Goal: Connect with others: Connect with others

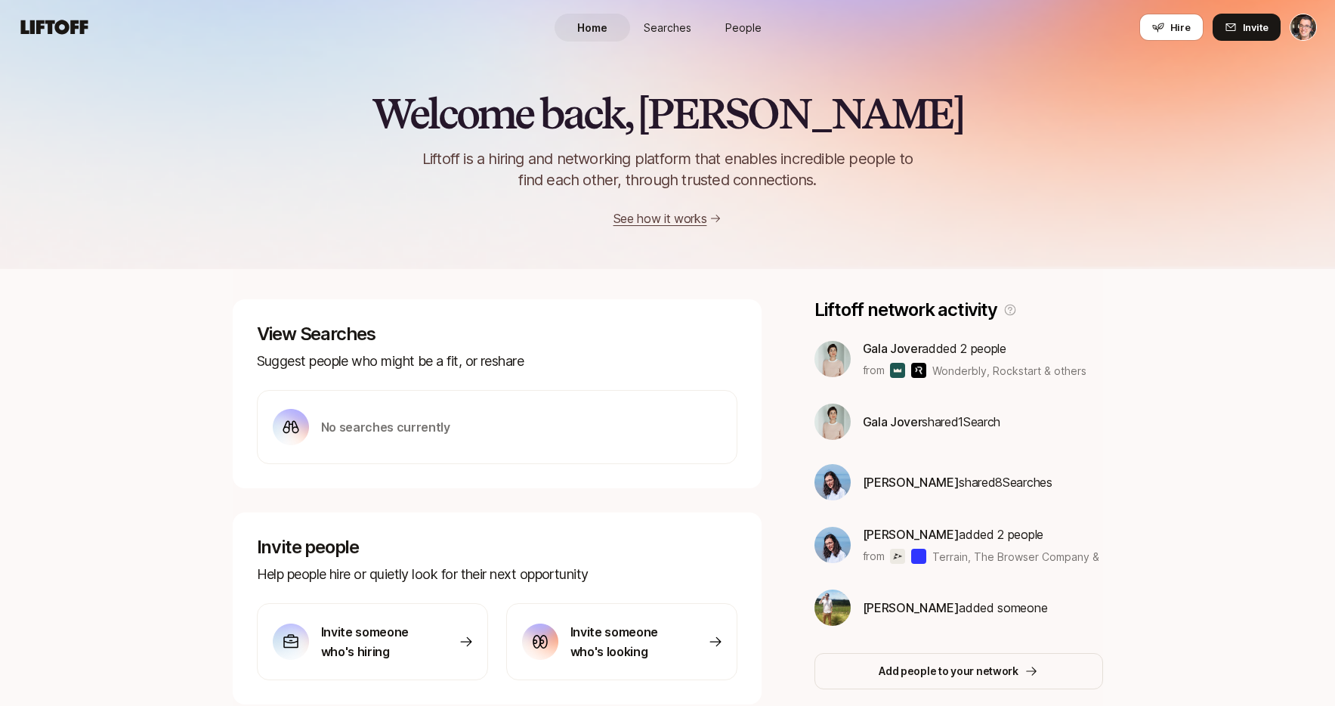
click at [672, 33] on span "Searches" at bounding box center [668, 28] width 48 height 16
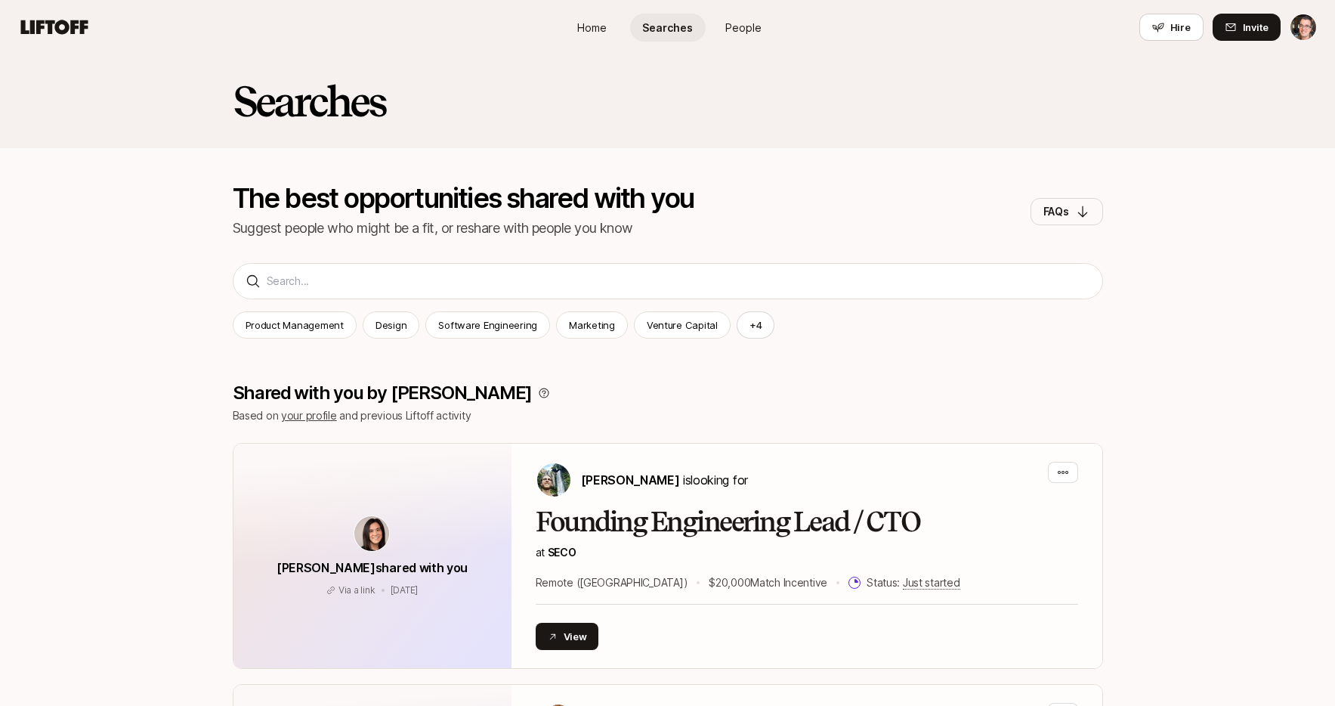
click at [754, 29] on span "People" at bounding box center [743, 28] width 36 height 16
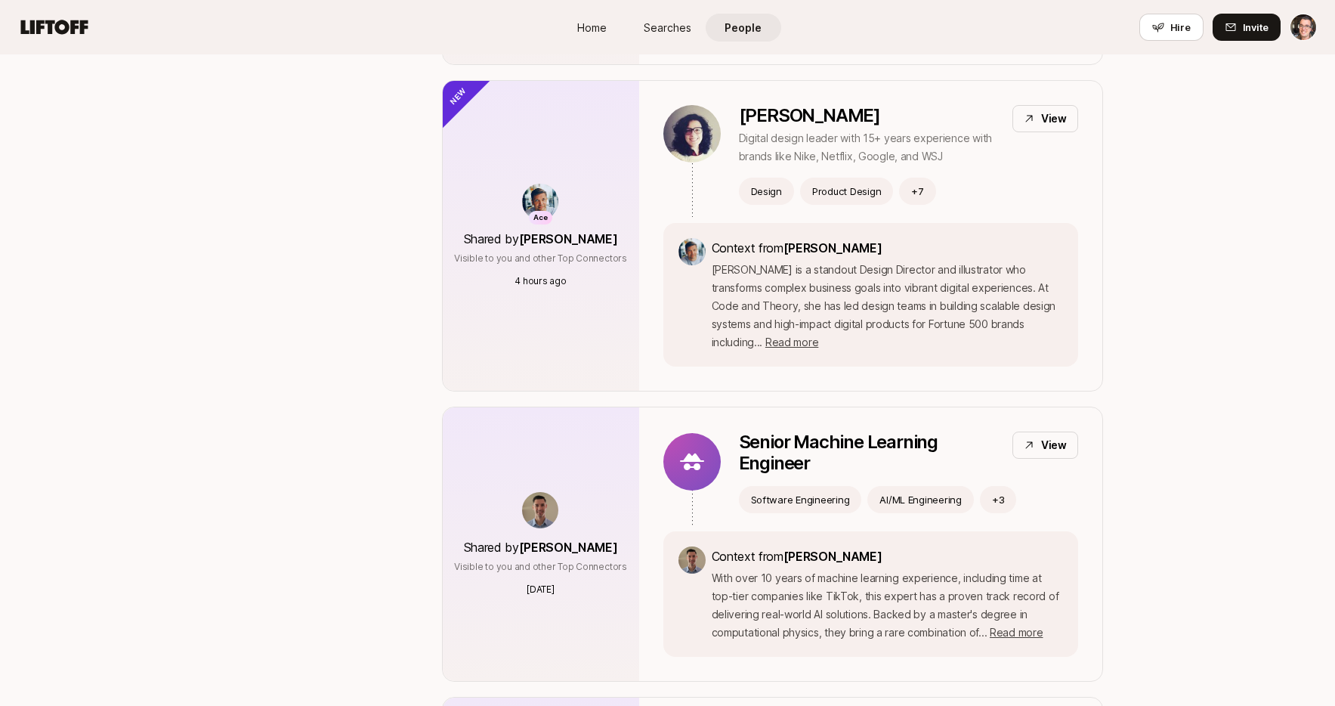
scroll to position [491, 0]
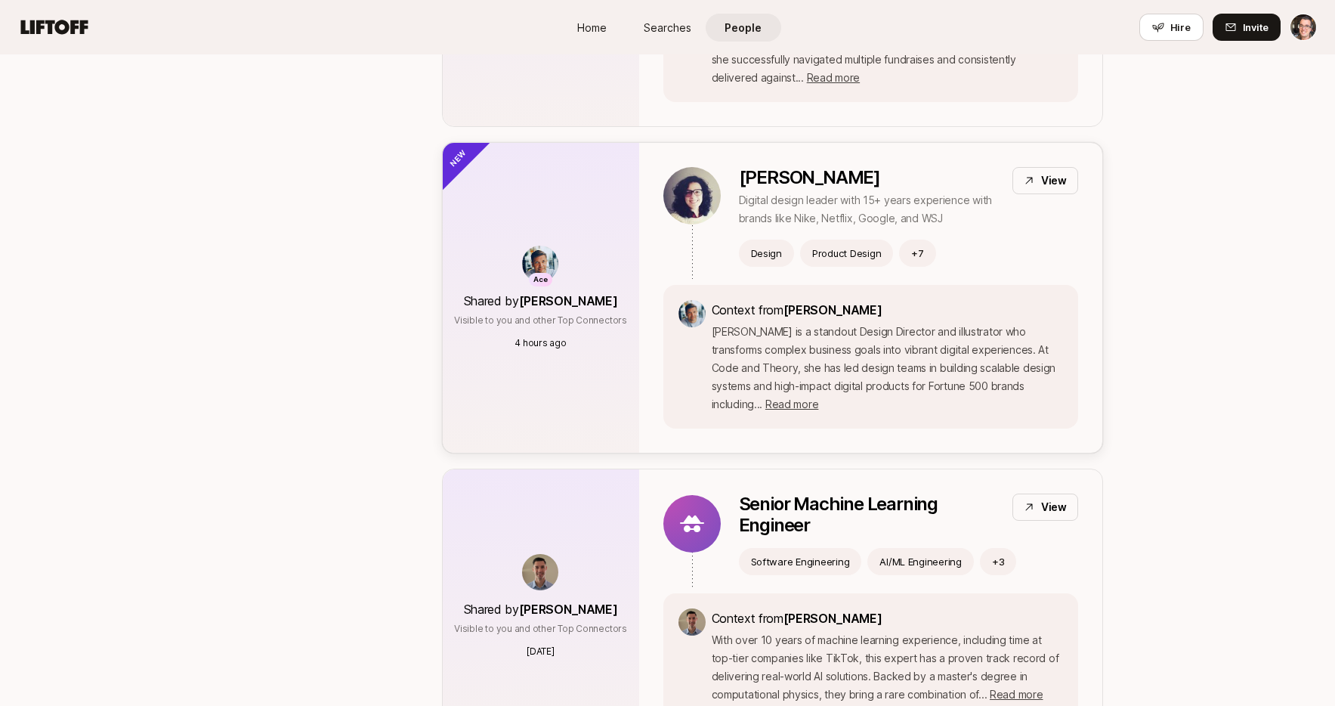
click at [536, 186] on div "Ace Shared by [PERSON_NAME] Visible to you and other Top Connectors 4 hours ago" at bounding box center [541, 298] width 196 height 310
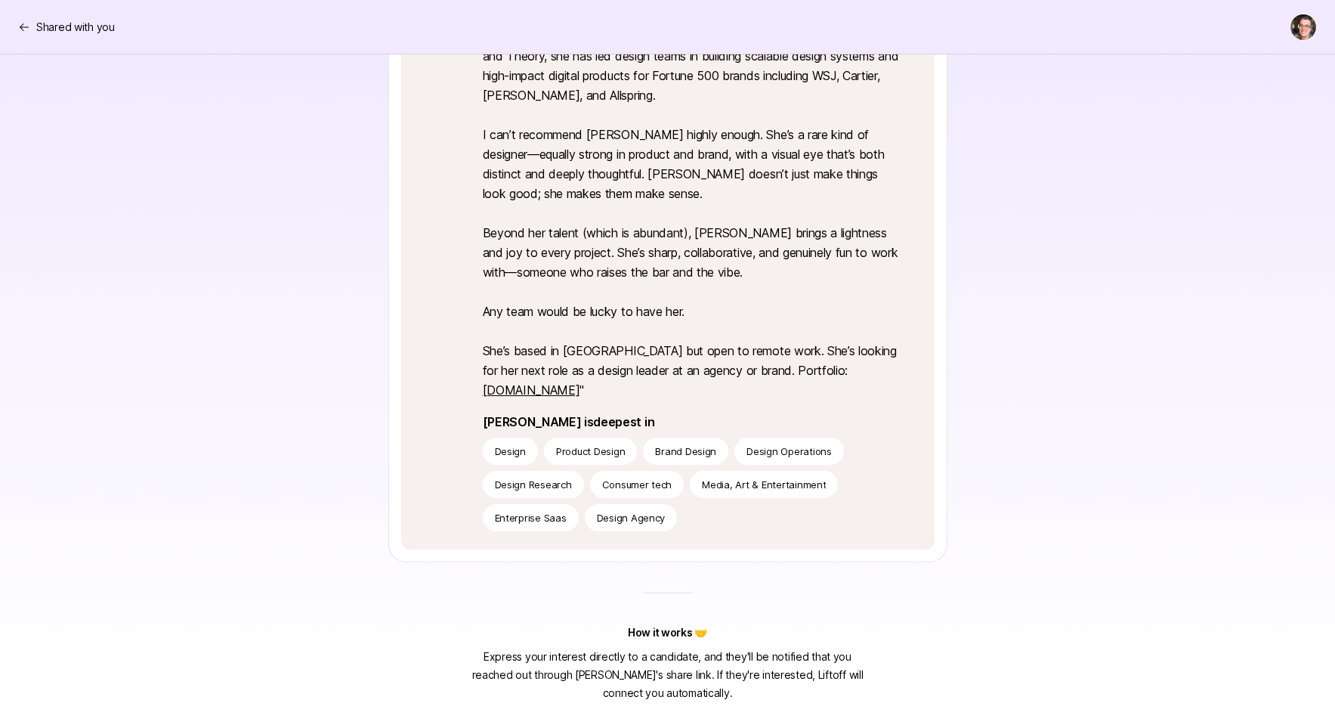
scroll to position [507, 0]
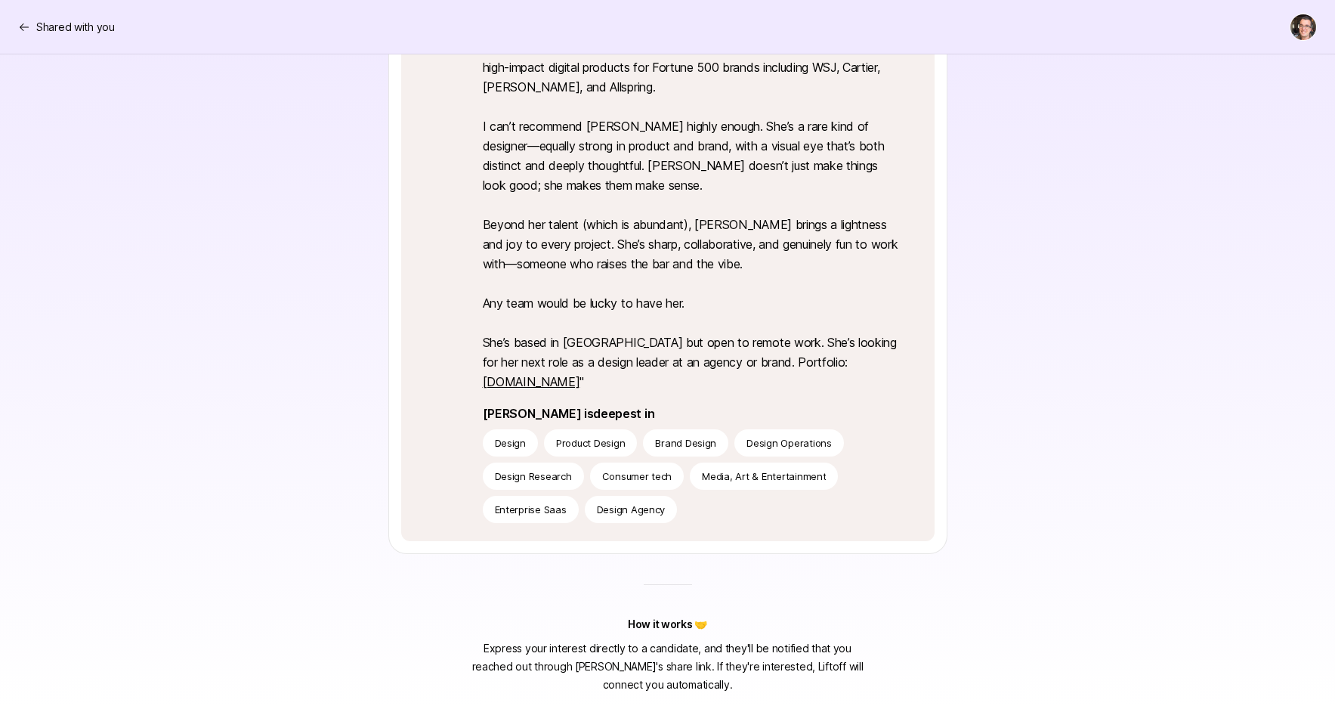
click at [540, 380] on link "[DOMAIN_NAME]" at bounding box center [531, 381] width 97 height 15
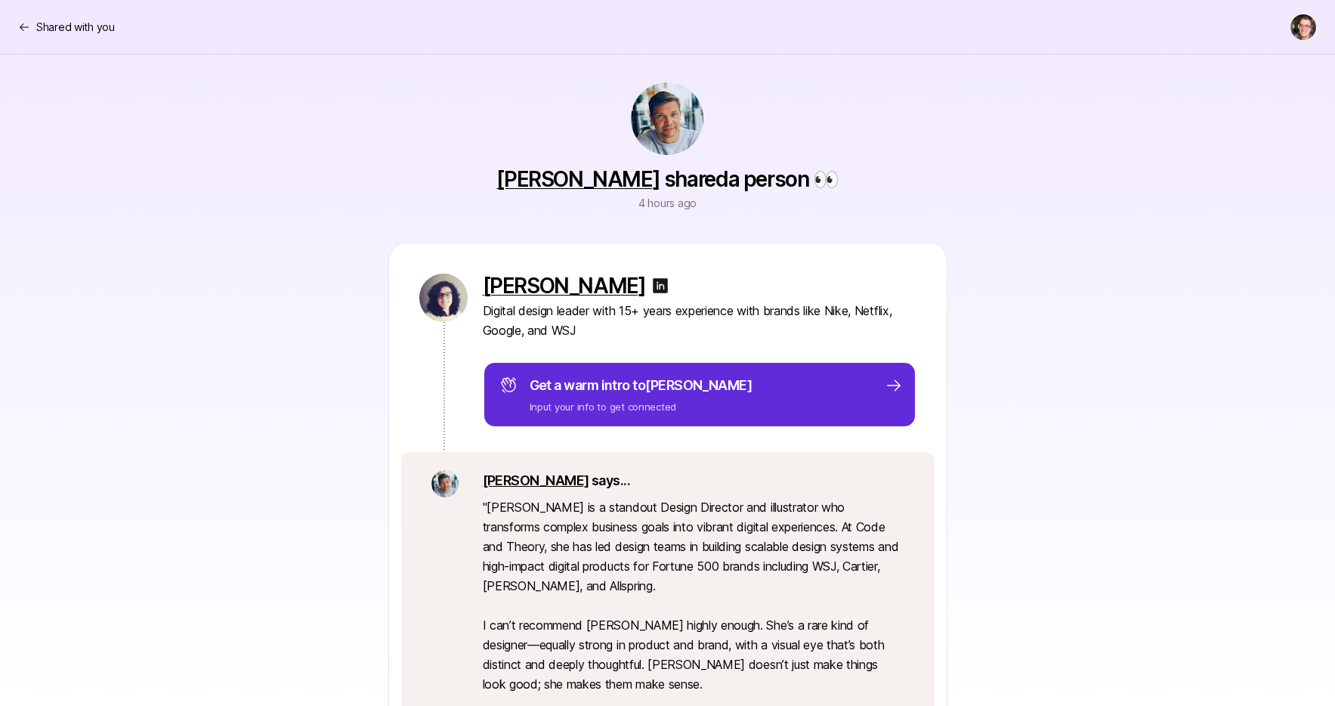
scroll to position [0, 0]
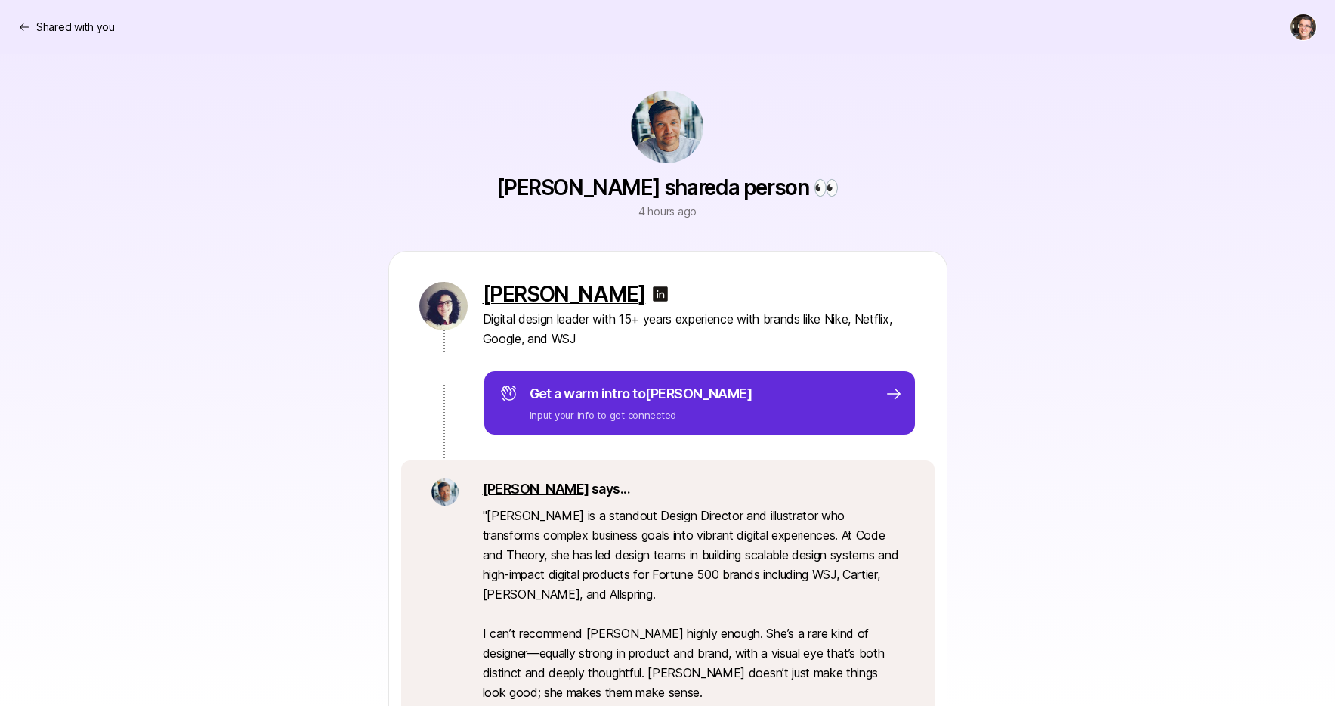
click at [234, 198] on div "[PERSON_NAME] shared a person 👀 4 hours ago [PERSON_NAME] Digital design leader…" at bounding box center [668, 627] width 870 height 1146
click at [80, 29] on p "Shared with you" at bounding box center [75, 27] width 79 height 18
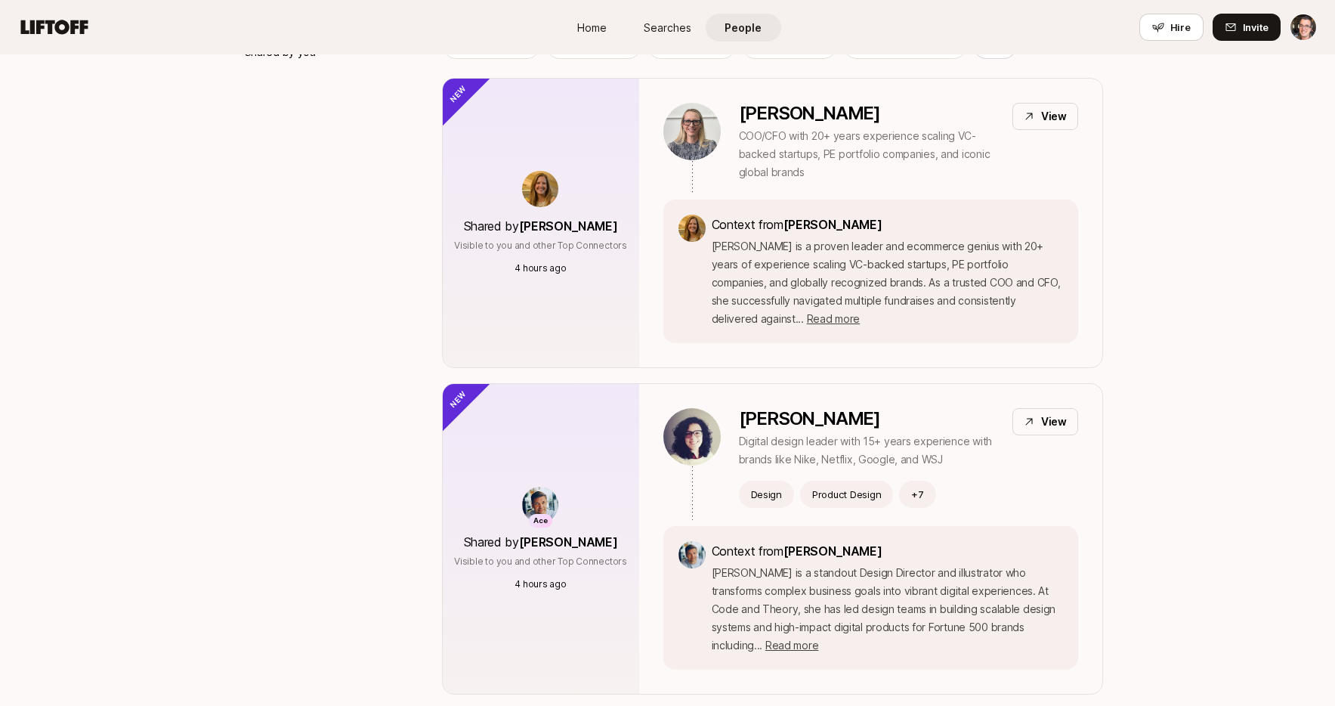
scroll to position [245, 0]
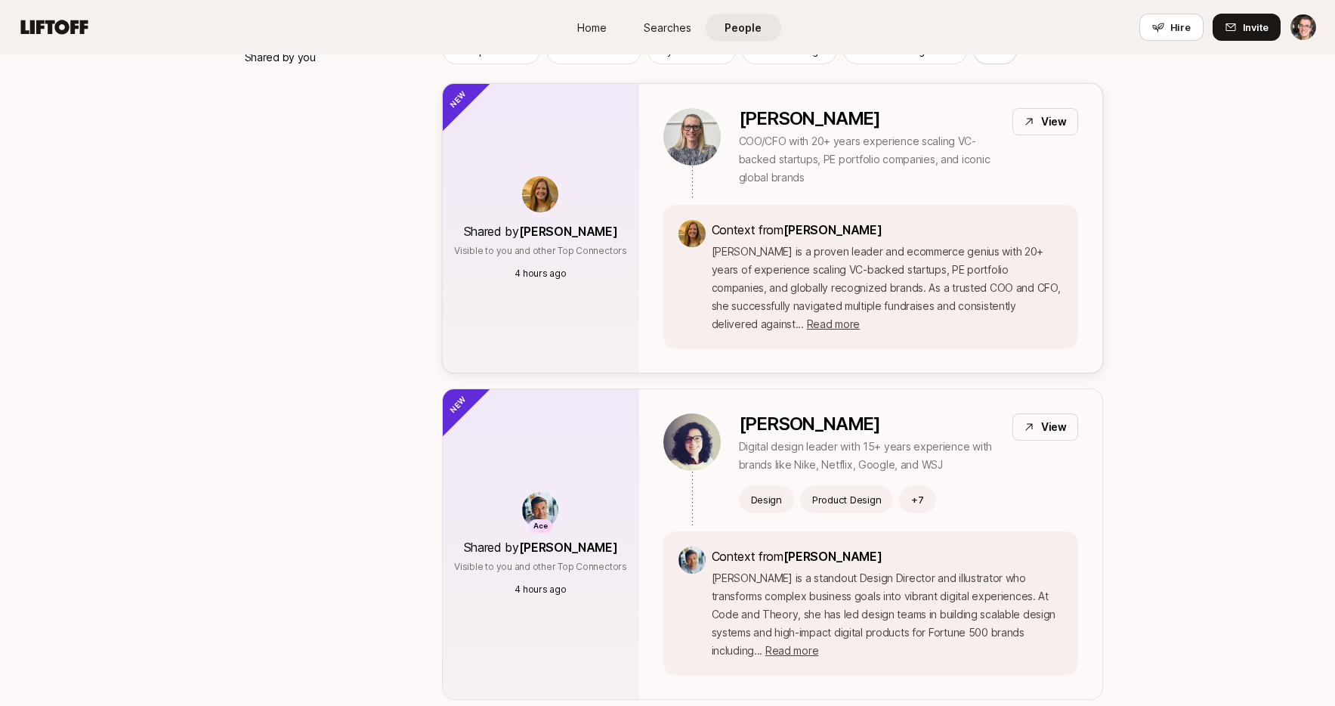
click at [513, 301] on div "Shared by [PERSON_NAME] Visible to you and other Top Connectors 4 hours ago" at bounding box center [541, 228] width 196 height 289
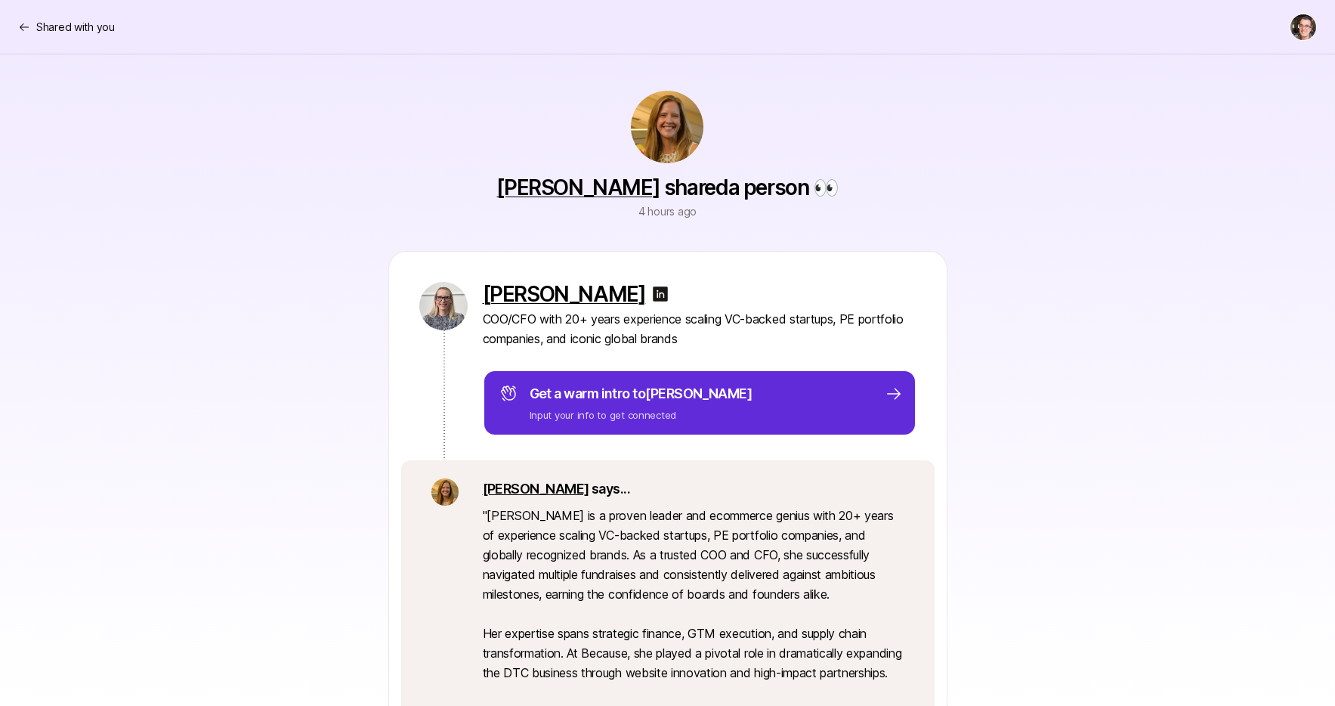
click at [274, 221] on div "[PERSON_NAME] shared a person 👀 4 hours ago [PERSON_NAME] COO/CFO with 20+ year…" at bounding box center [668, 512] width 870 height 917
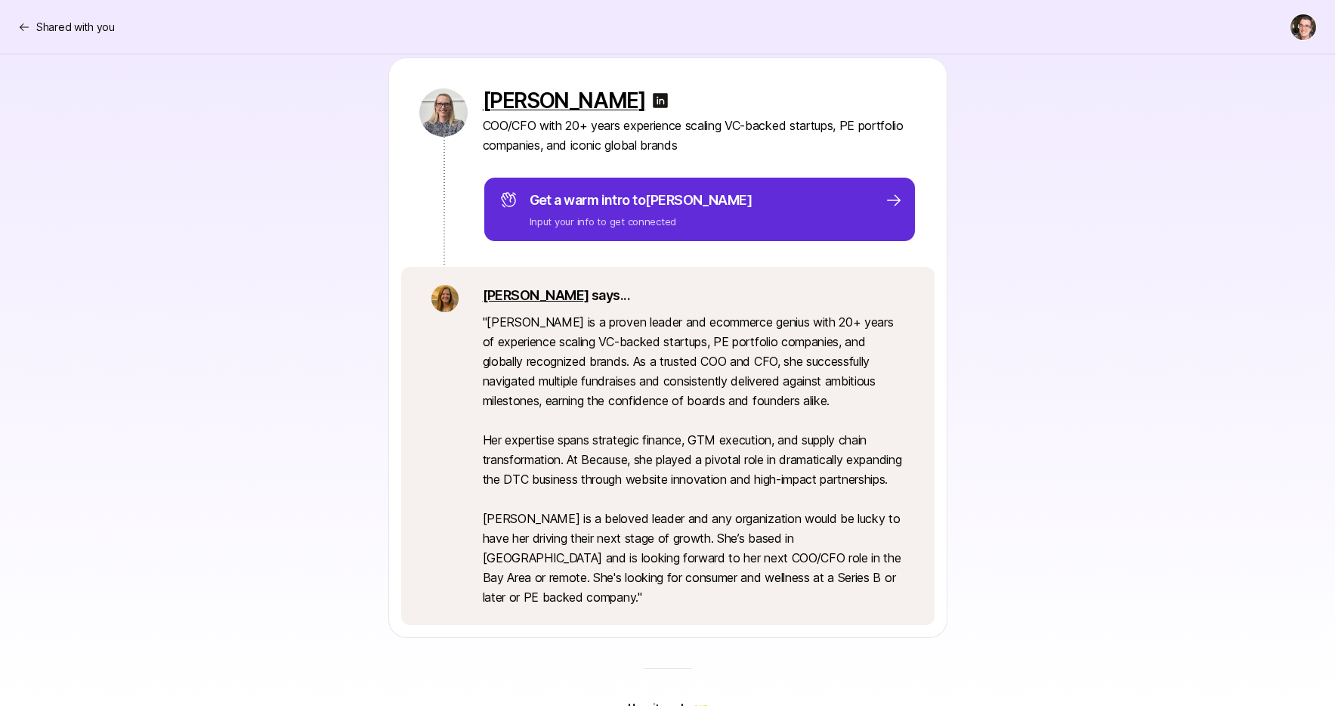
scroll to position [249, 0]
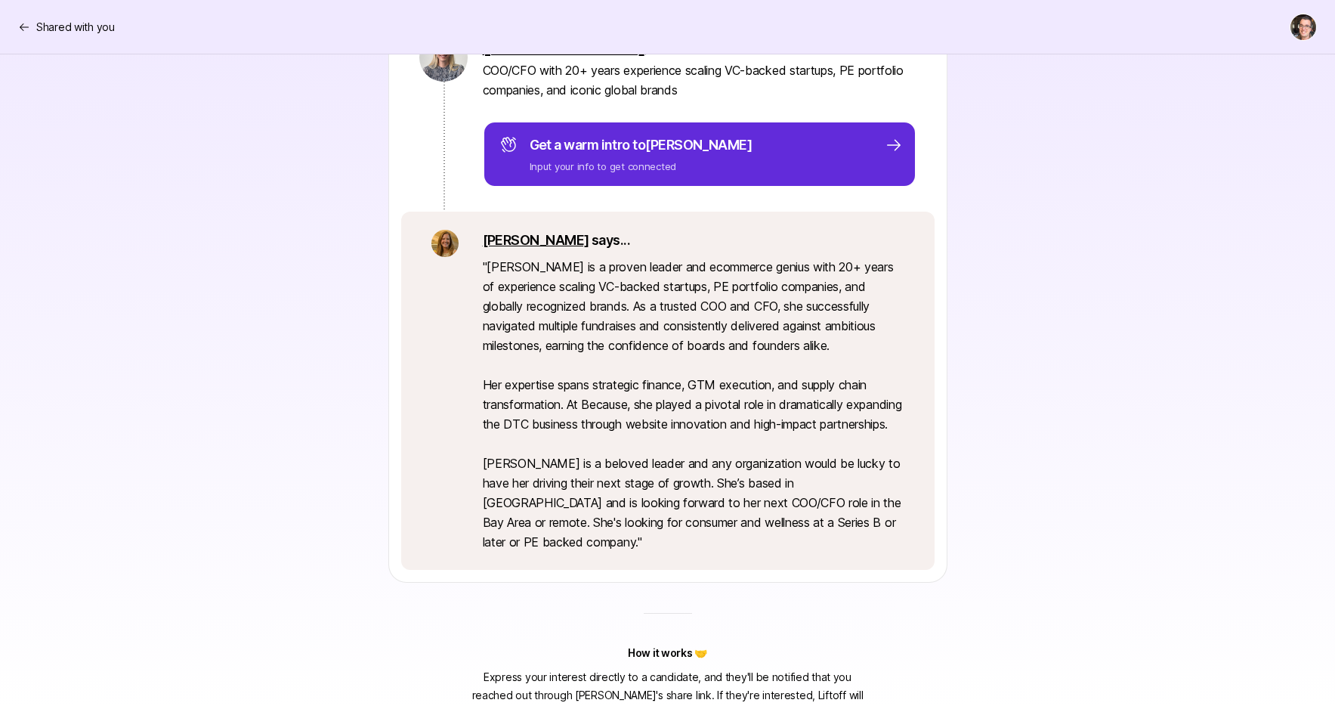
click at [298, 335] on div "[PERSON_NAME] COO/CFO with 20+ years experience scaling VC-backed startups, PE …" at bounding box center [668, 292] width 870 height 580
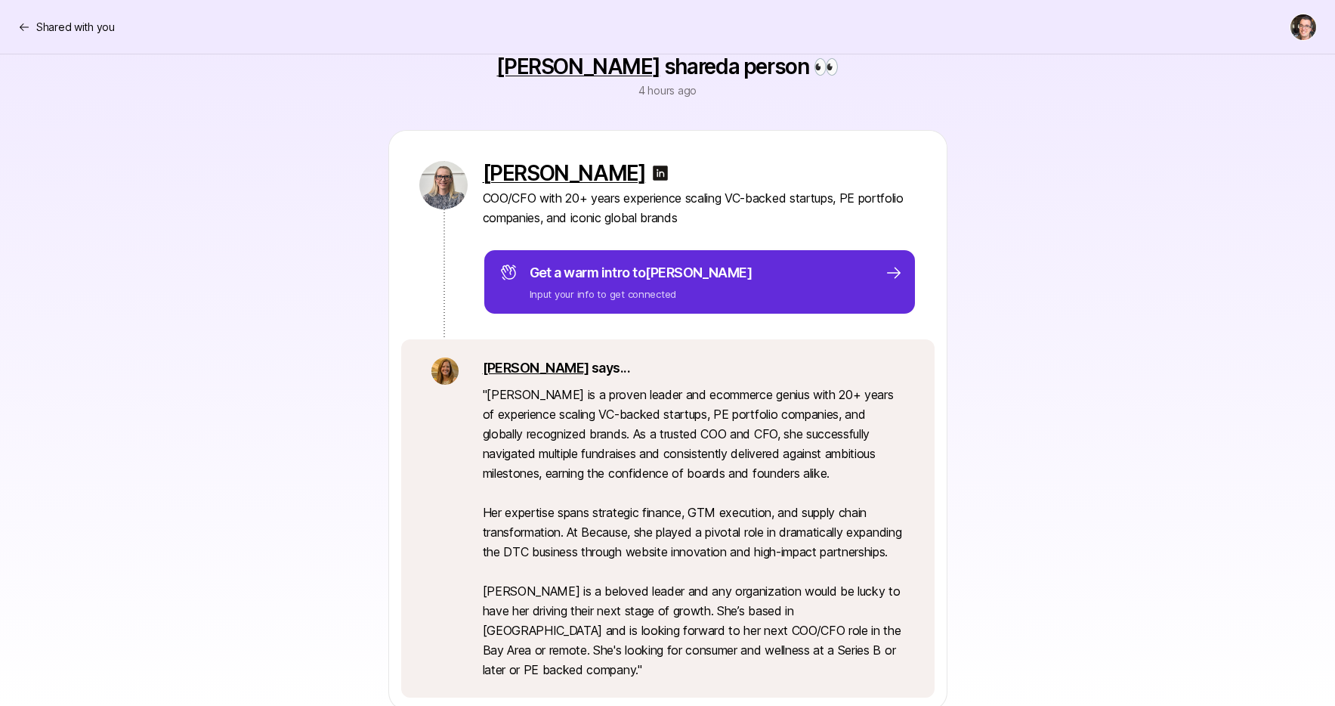
scroll to position [92, 0]
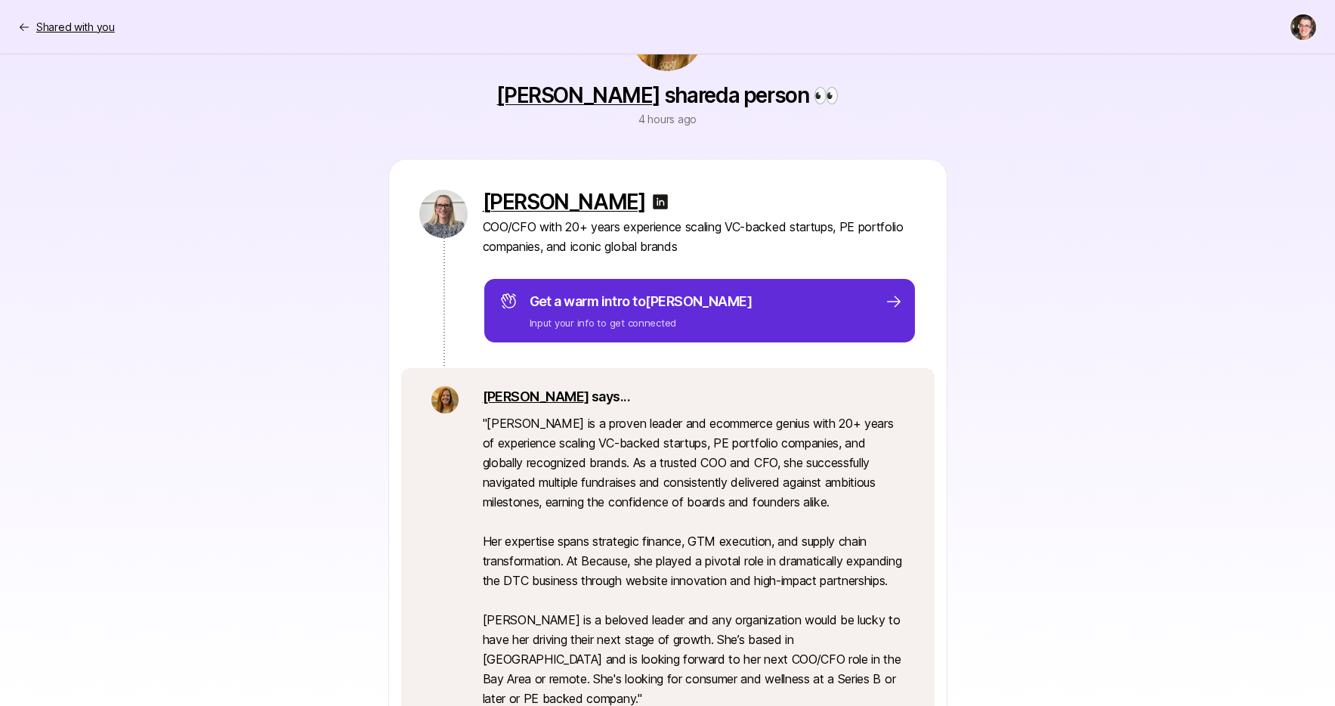
click at [94, 27] on p "Shared with you" at bounding box center [75, 27] width 79 height 18
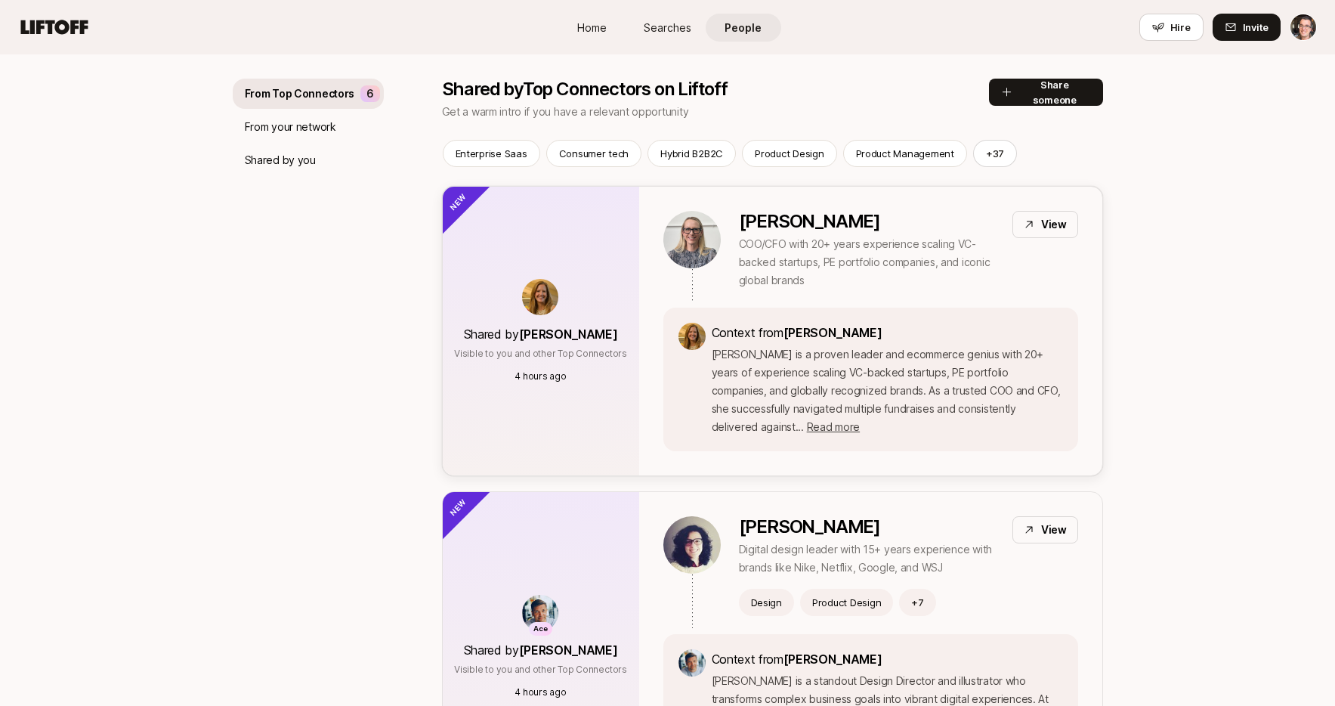
click at [539, 438] on div "Shared by [PERSON_NAME] Visible to you and other Top Connectors 4 hours ago" at bounding box center [541, 331] width 196 height 289
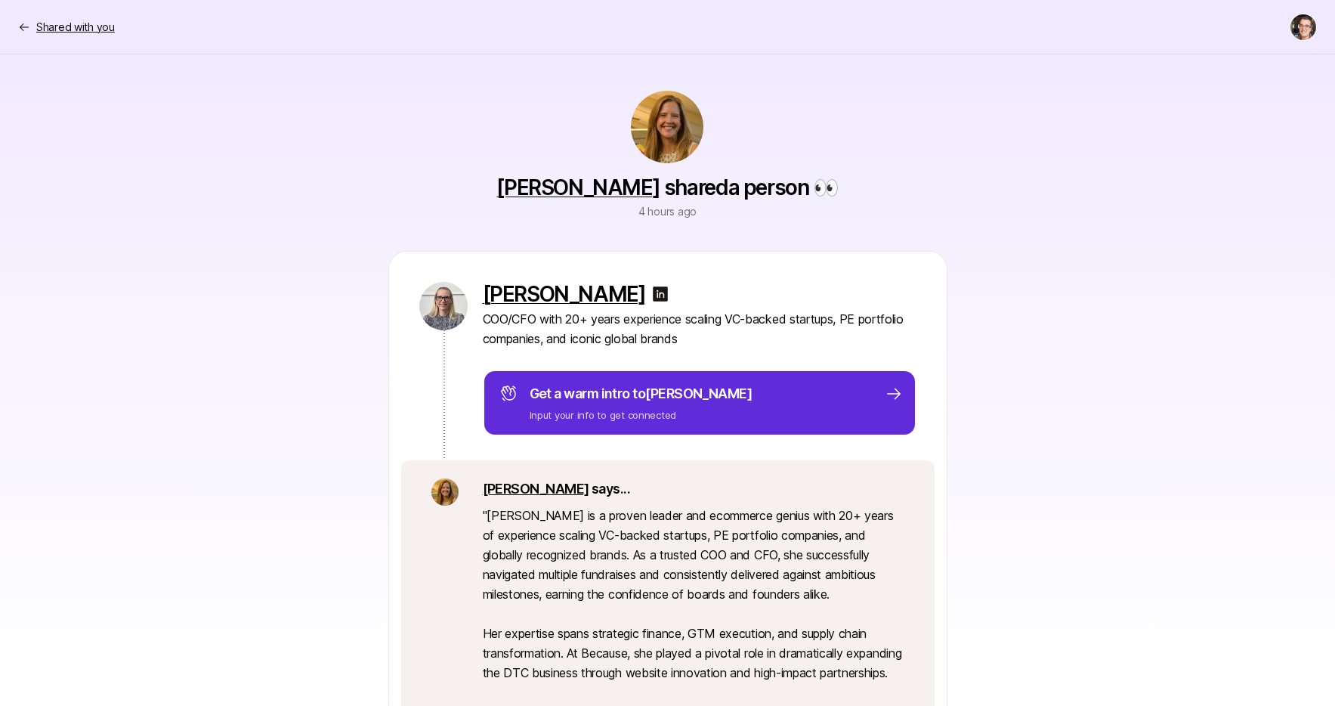
click at [97, 26] on p "Shared with you" at bounding box center [75, 27] width 79 height 18
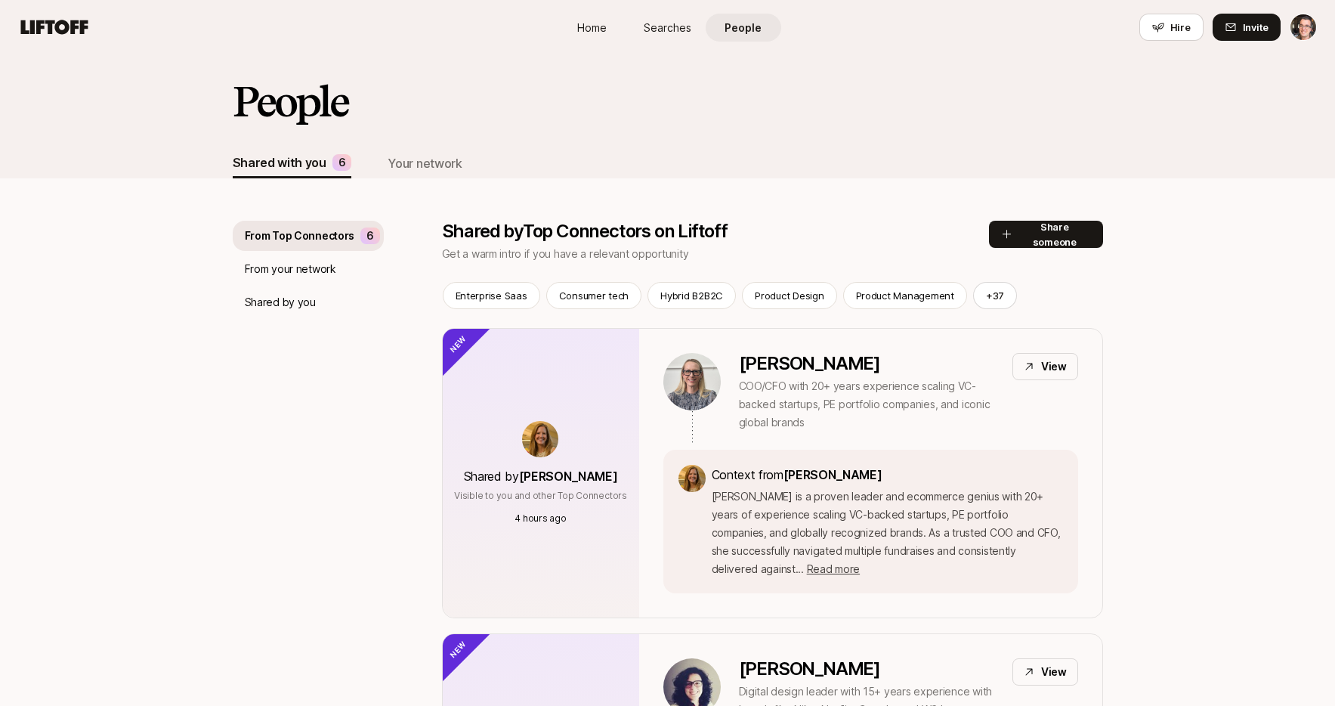
scroll to position [142, 0]
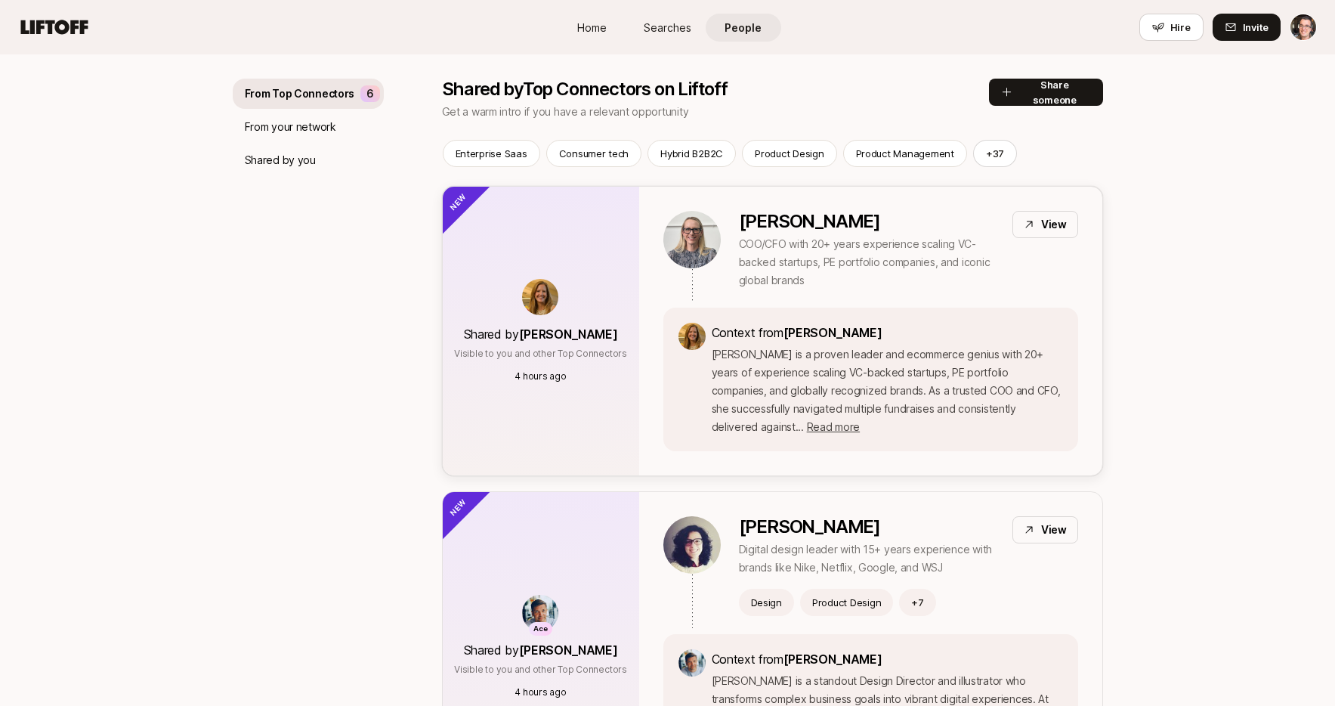
click at [764, 392] on p "[PERSON_NAME] is a proven leader and ecommerce genius with 20+ years of experie…" at bounding box center [887, 390] width 351 height 91
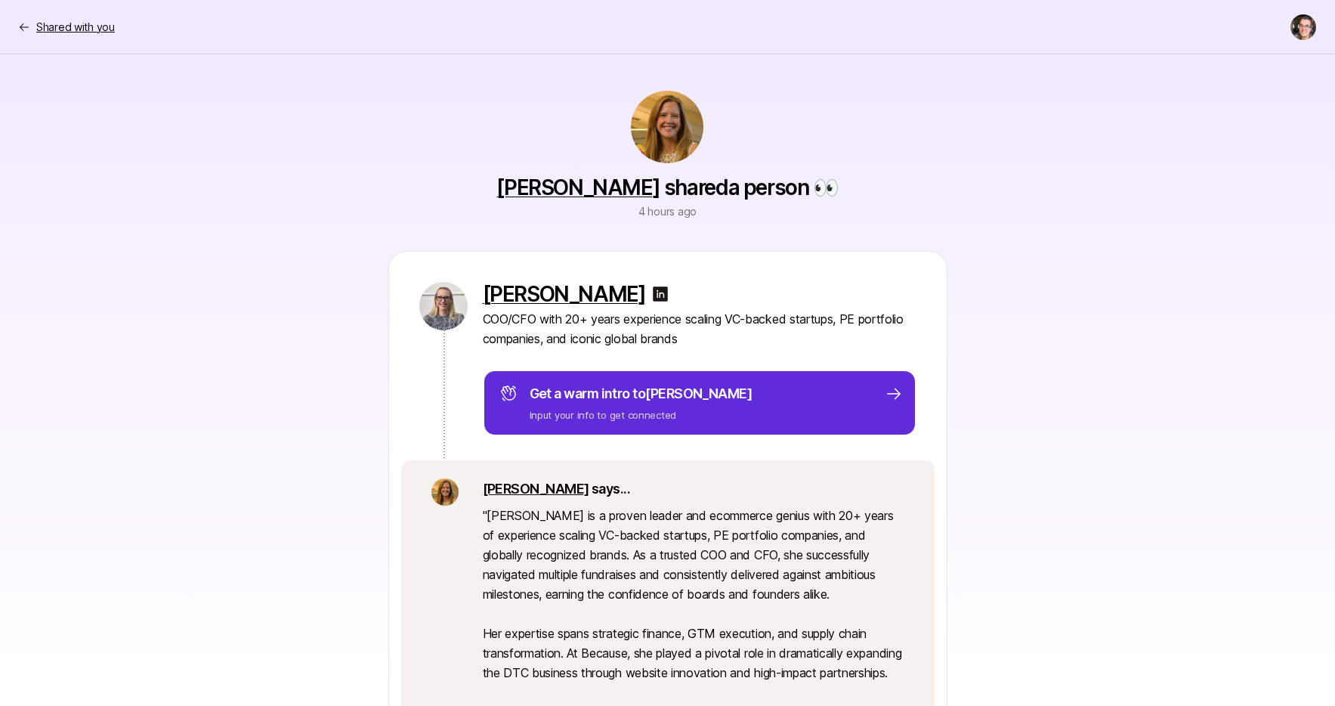
click at [88, 32] on p "Shared with you" at bounding box center [75, 27] width 79 height 18
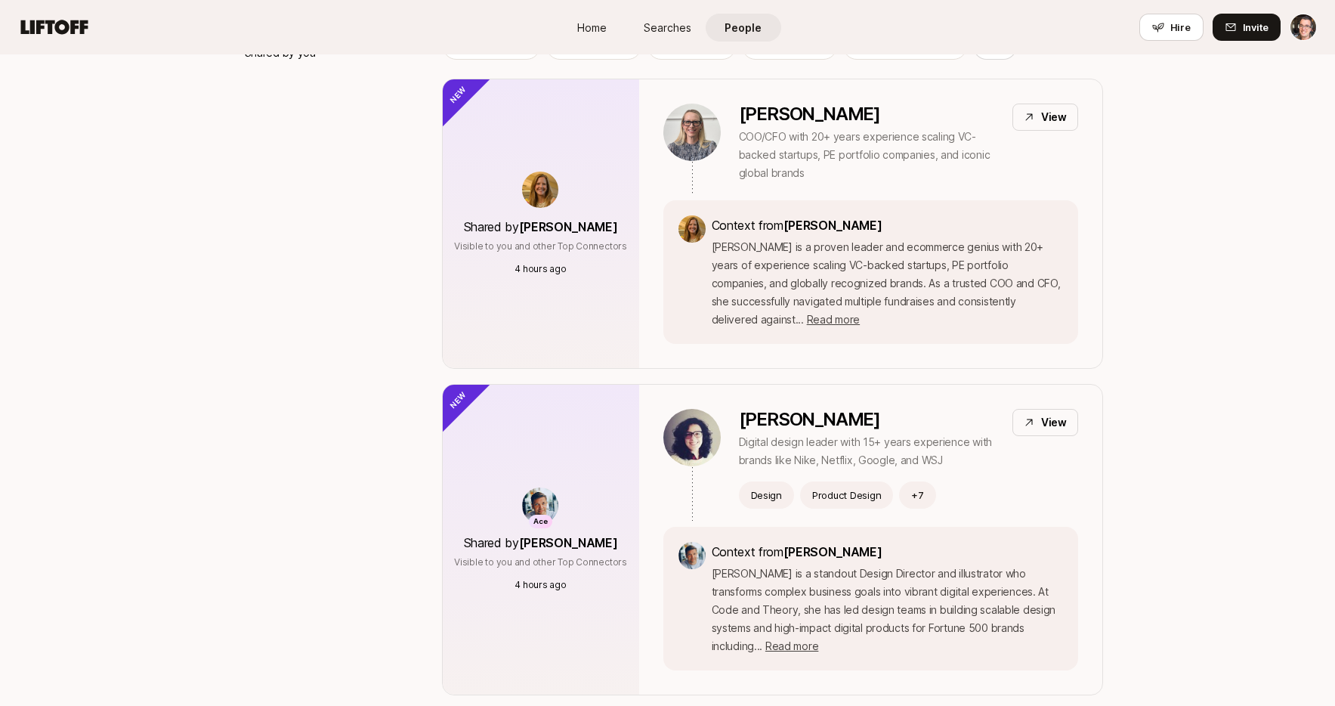
scroll to position [220, 0]
